Goal: Information Seeking & Learning: Learn about a topic

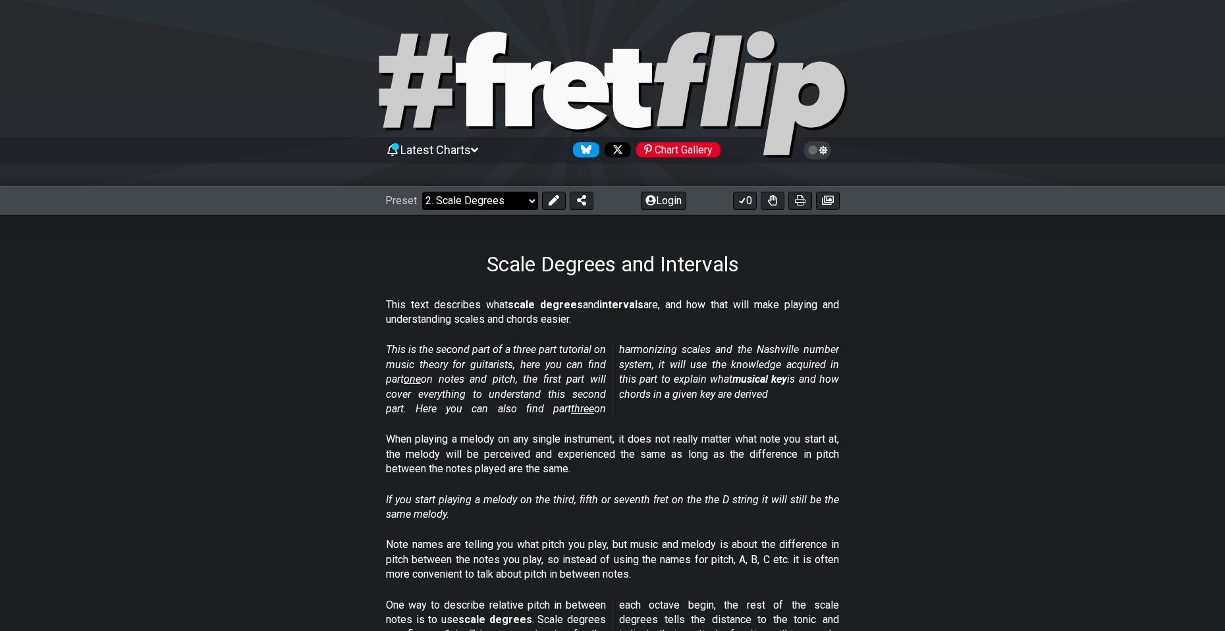
click at [487, 200] on select "Welcome to #fretflip! Initial Preset Custom Preset Minor Pentatonic Major Penta…" at bounding box center [480, 201] width 116 height 18
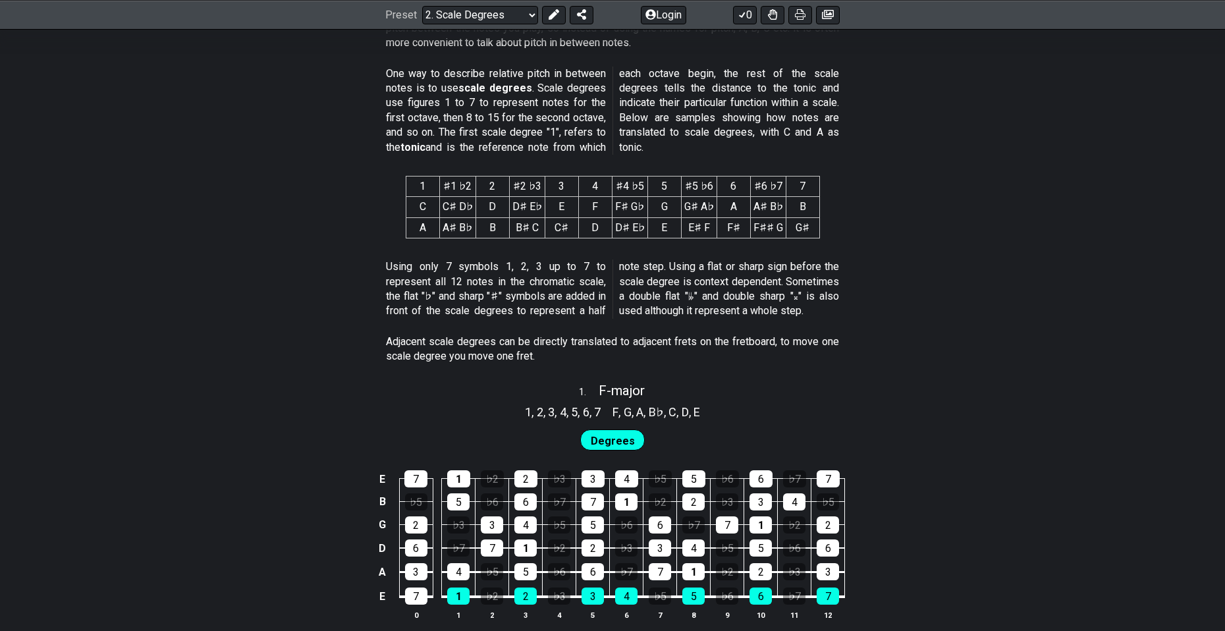
scroll to position [1120, 0]
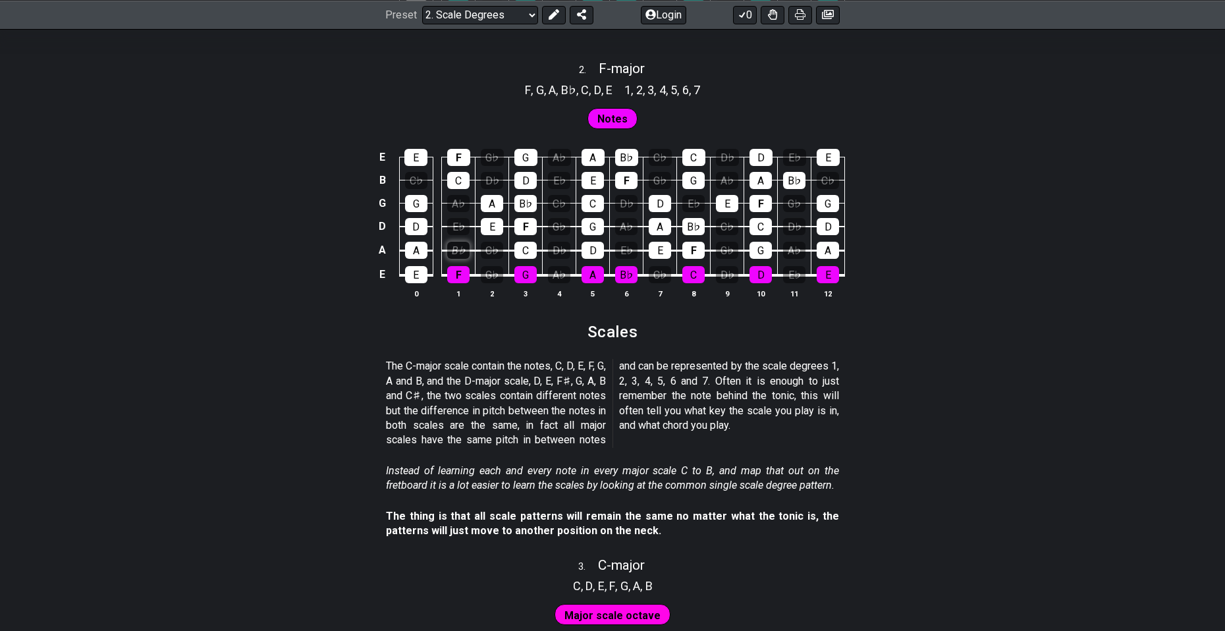
click at [464, 255] on div "B♭" at bounding box center [458, 250] width 22 height 17
click at [460, 250] on div "B♭" at bounding box center [458, 250] width 22 height 17
click at [491, 255] on div "C♭" at bounding box center [492, 250] width 22 height 17
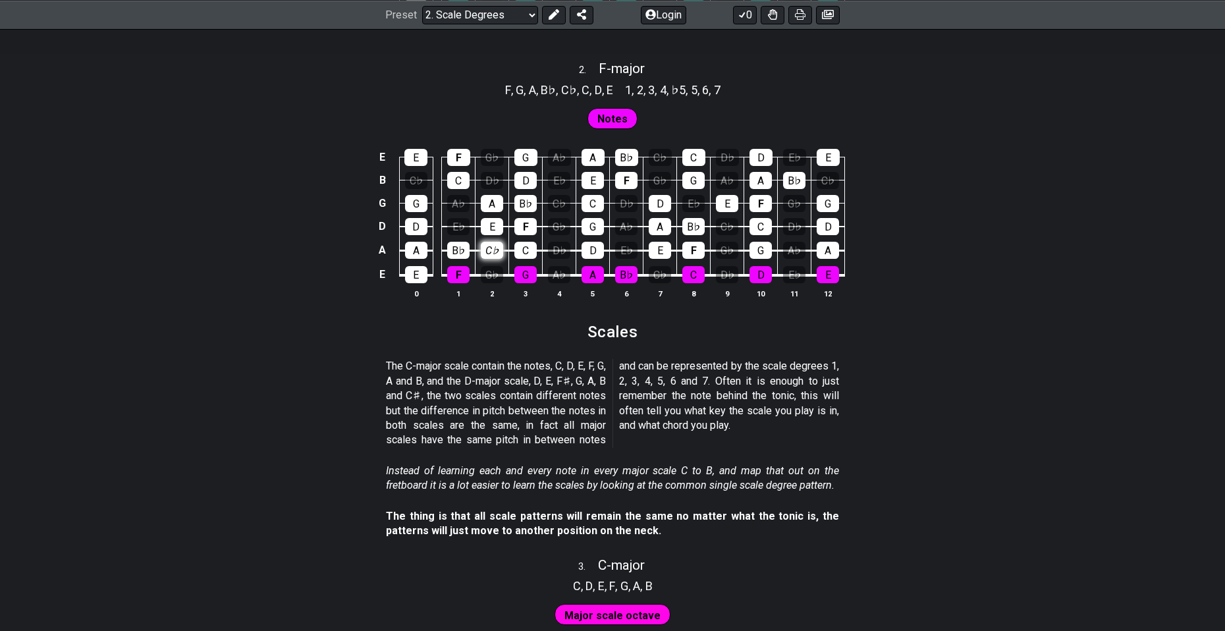
click at [491, 255] on div "C♭" at bounding box center [492, 250] width 22 height 17
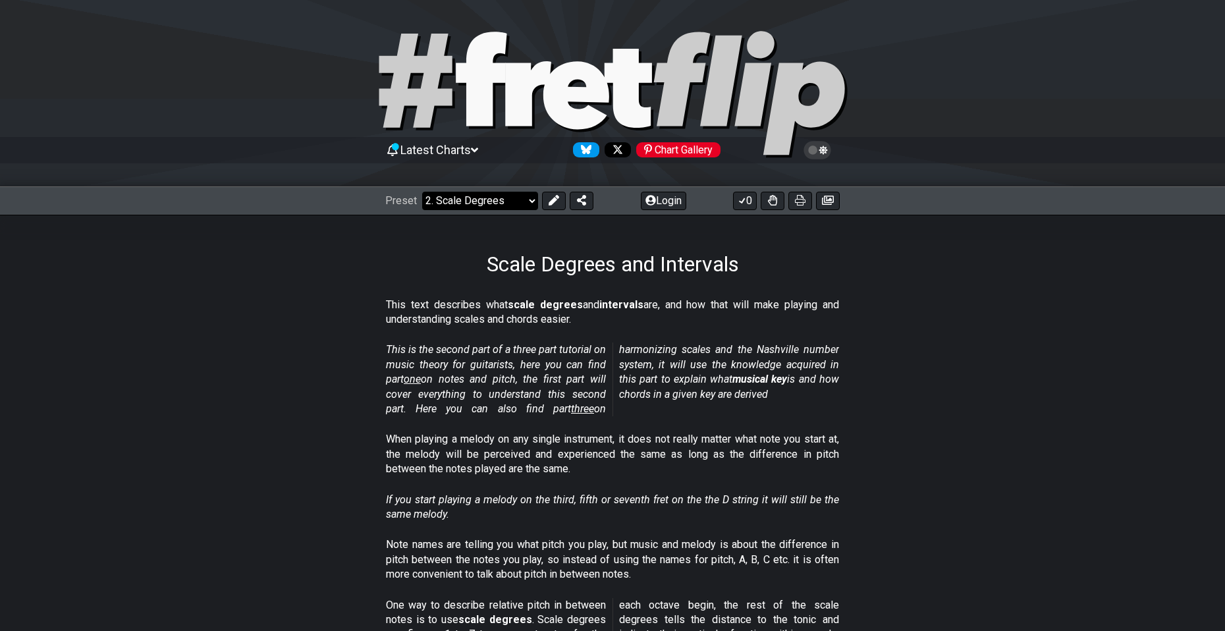
click at [501, 202] on select "Welcome to #fretflip! Initial Preset Custom Preset Minor Pentatonic Major Penta…" at bounding box center [480, 201] width 116 height 18
click at [422, 192] on select "Welcome to #fretflip! Initial Preset Custom Preset Minor Pentatonic Major Penta…" at bounding box center [480, 201] width 116 height 18
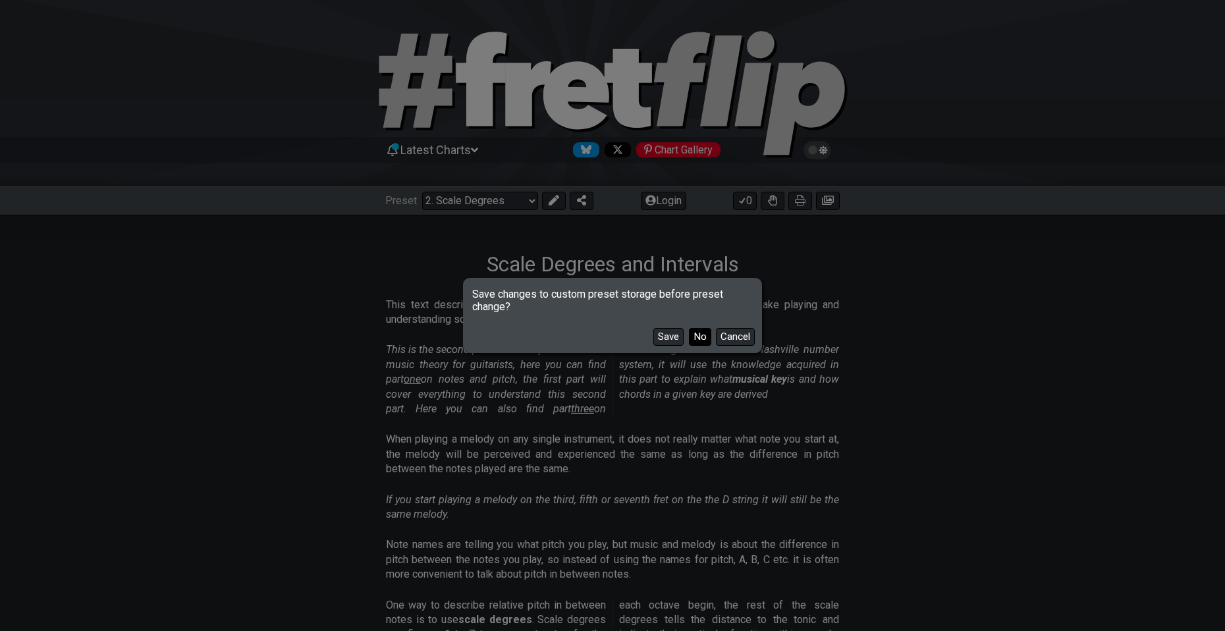
click at [703, 337] on button "No" at bounding box center [700, 337] width 22 height 18
select select "/welcome"
select select "C"
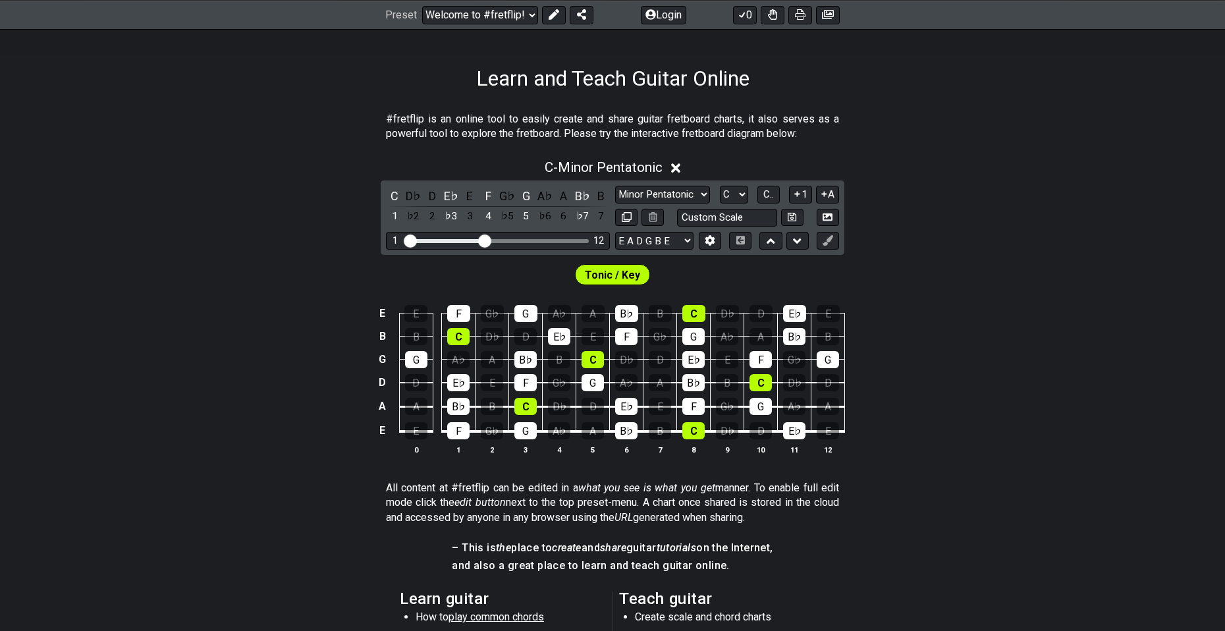
scroll to position [66, 0]
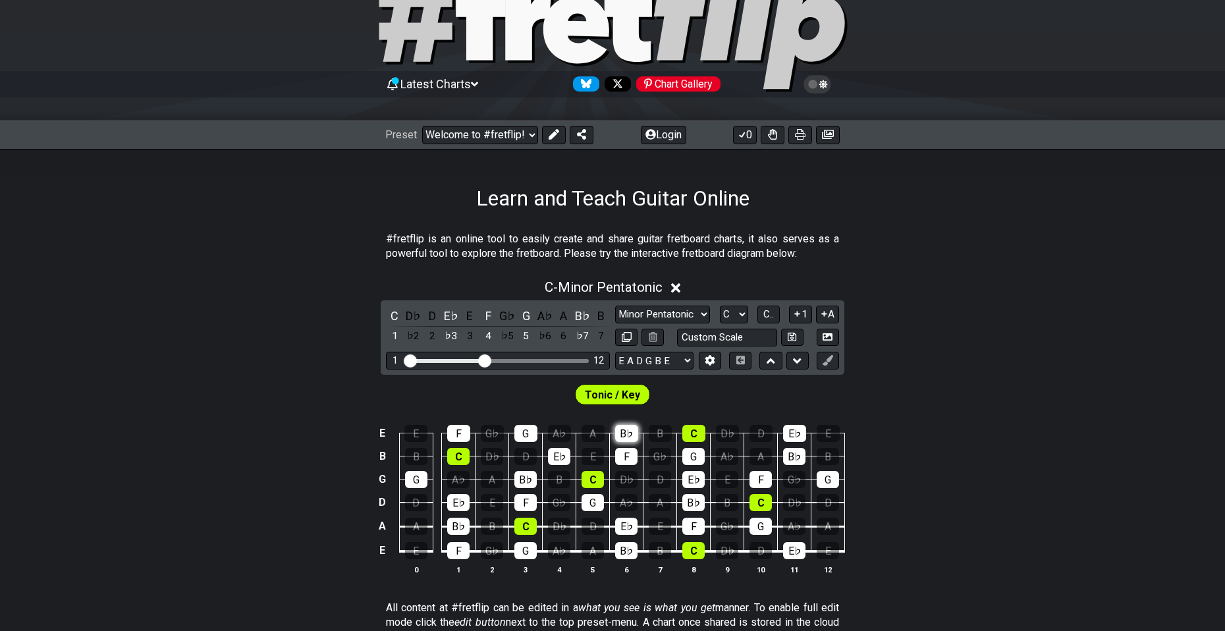
click at [632, 437] on div "B♭" at bounding box center [626, 433] width 23 height 17
click at [627, 452] on div "F" at bounding box center [626, 456] width 22 height 17
click at [627, 451] on div "F" at bounding box center [626, 456] width 22 height 17
click at [628, 431] on div "B♭" at bounding box center [626, 433] width 23 height 17
